Goal: Navigation & Orientation: Find specific page/section

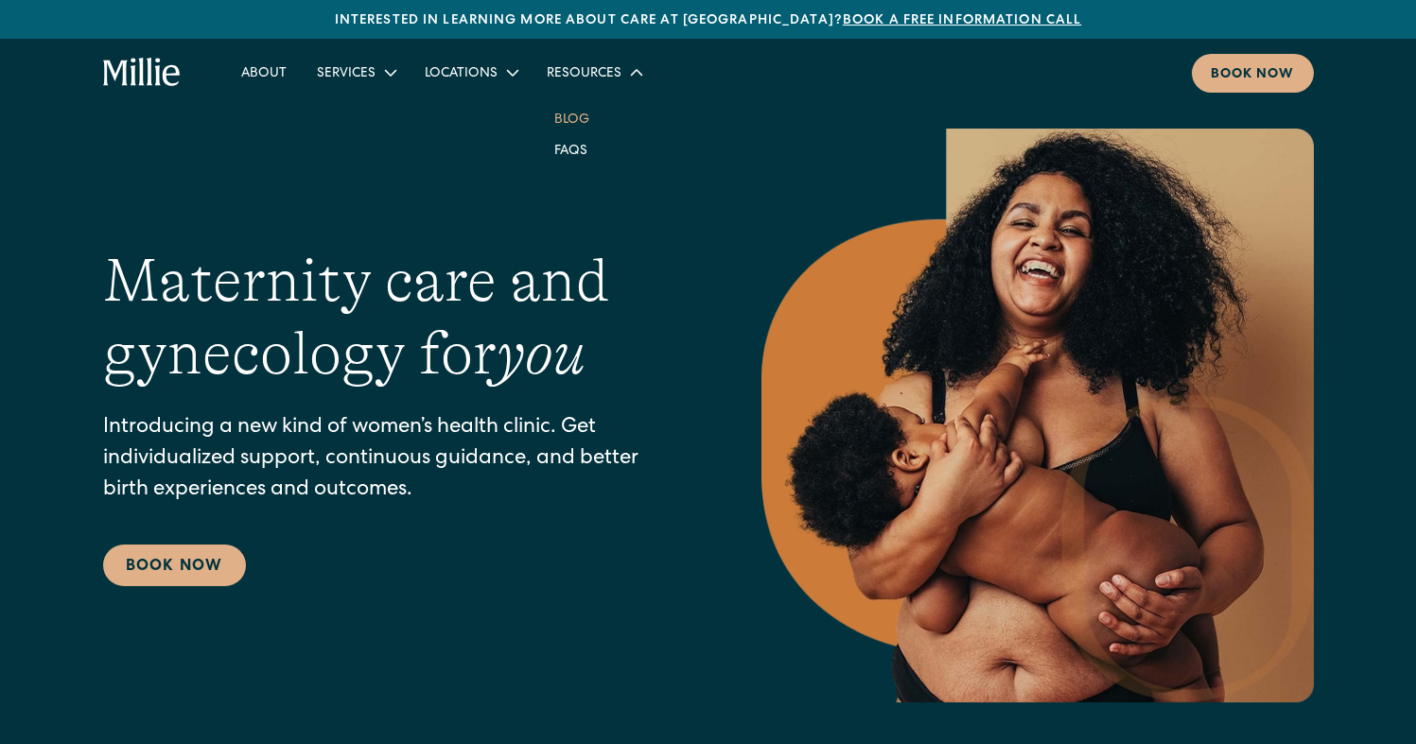
click at [577, 120] on link "Blog" at bounding box center [571, 118] width 65 height 31
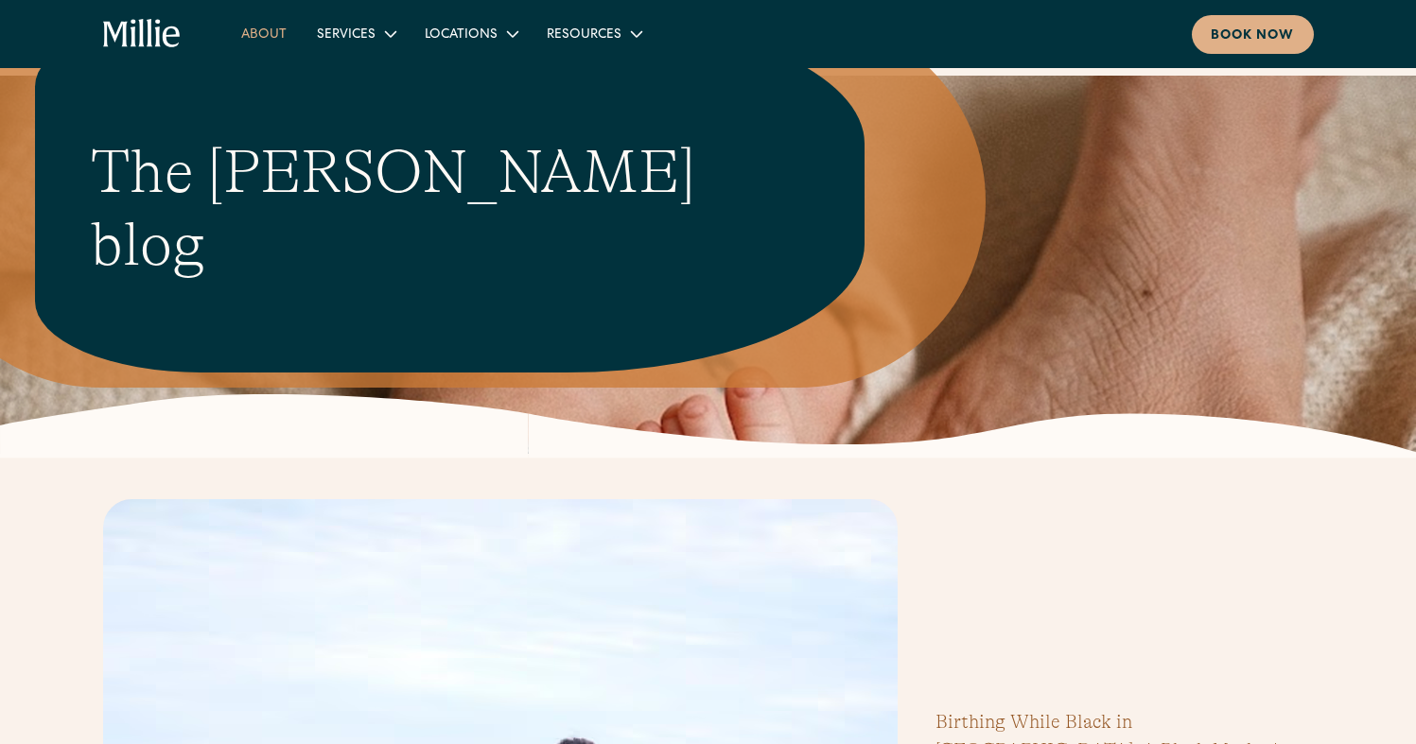
click at [275, 38] on link "About" at bounding box center [264, 33] width 76 height 31
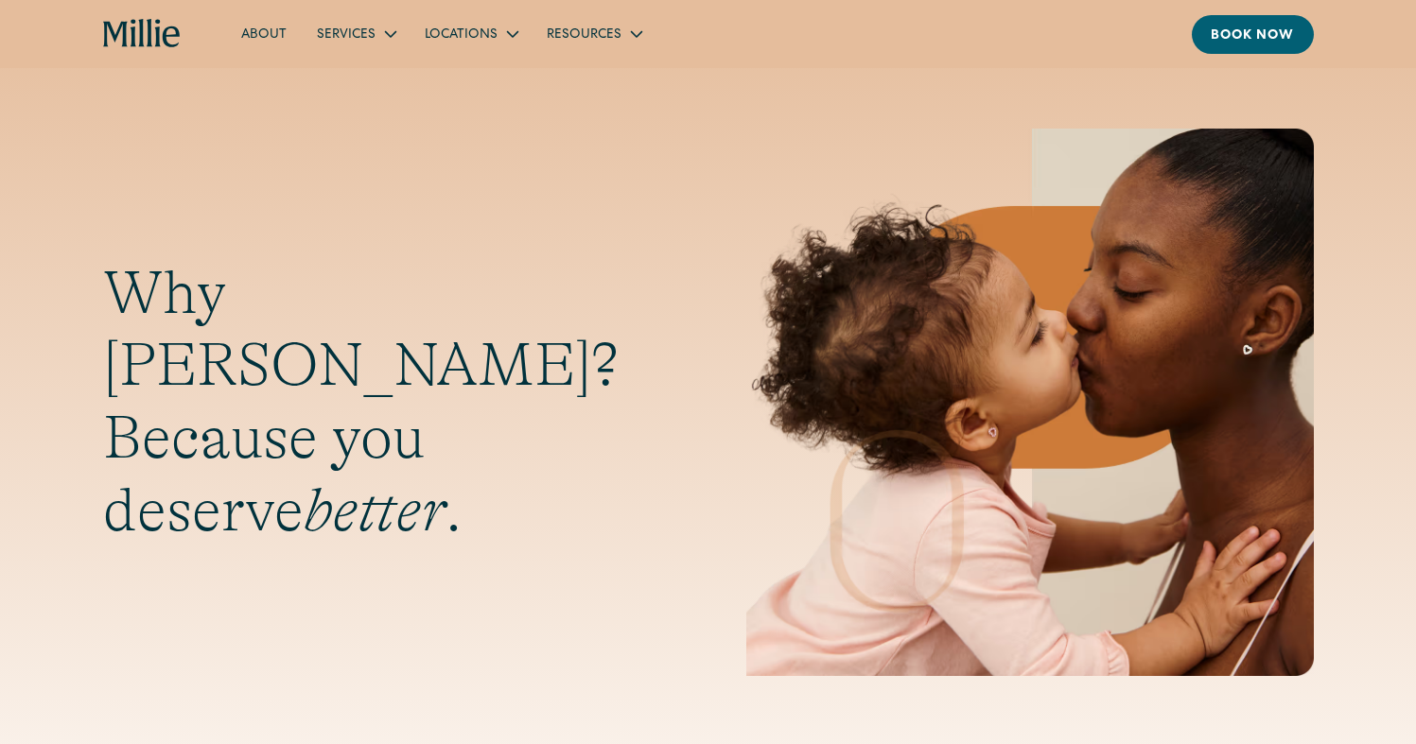
click at [263, 31] on link "About" at bounding box center [264, 33] width 76 height 31
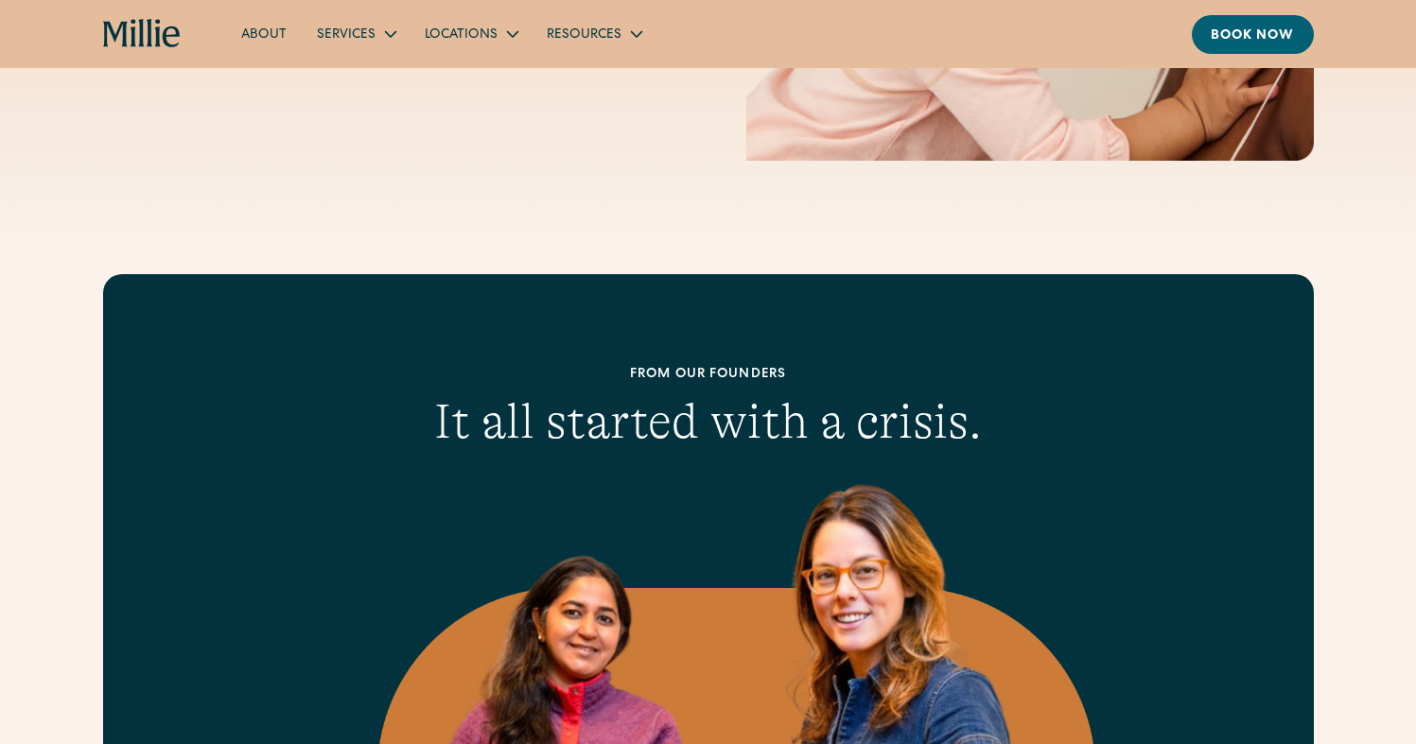
scroll to position [529, 0]
